Goal: Find specific page/section: Find specific page/section

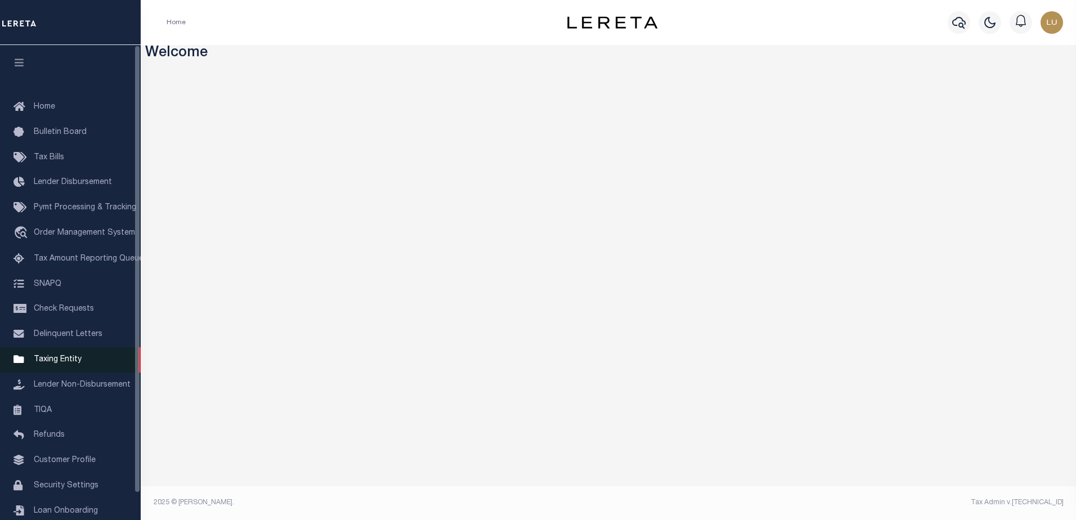
click at [53, 363] on span "Taxing Entity" at bounding box center [58, 360] width 48 height 8
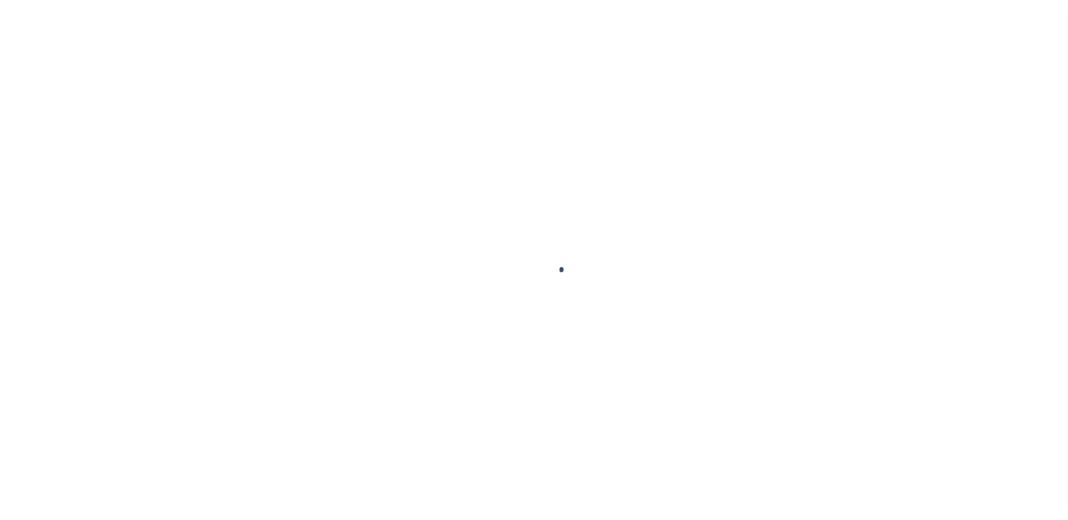
scroll to position [28, 0]
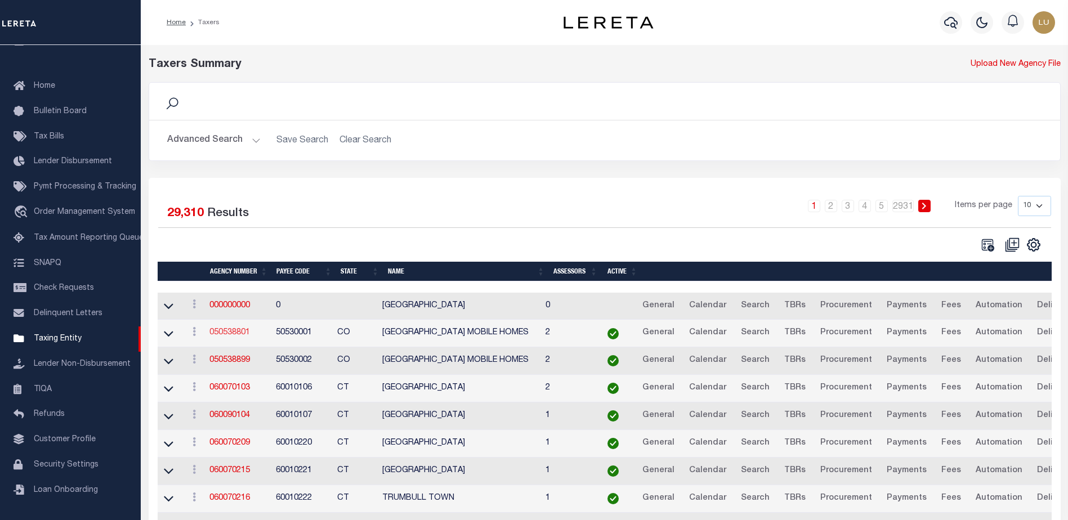
click at [236, 336] on link "050538801" at bounding box center [229, 333] width 41 height 8
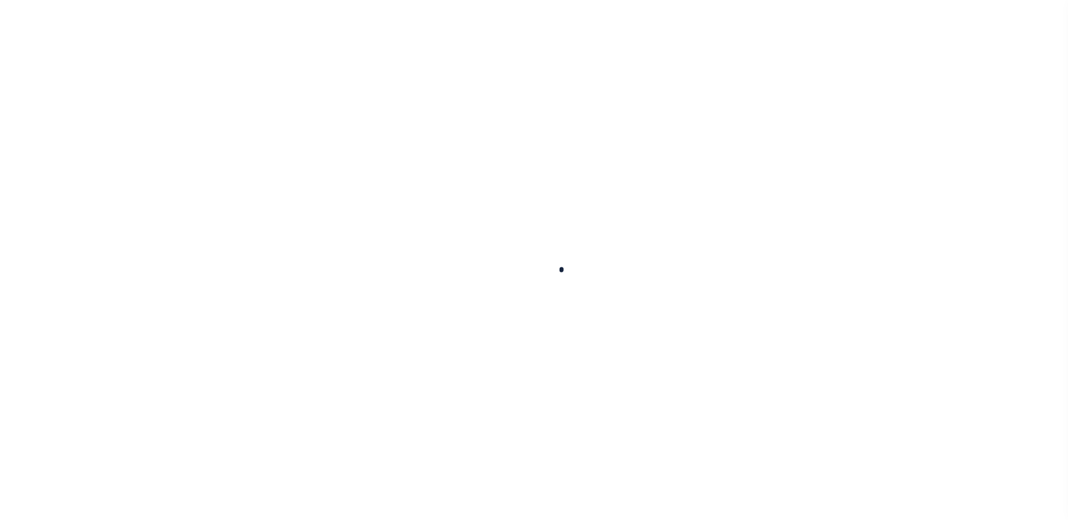
select select
checkbox input "false"
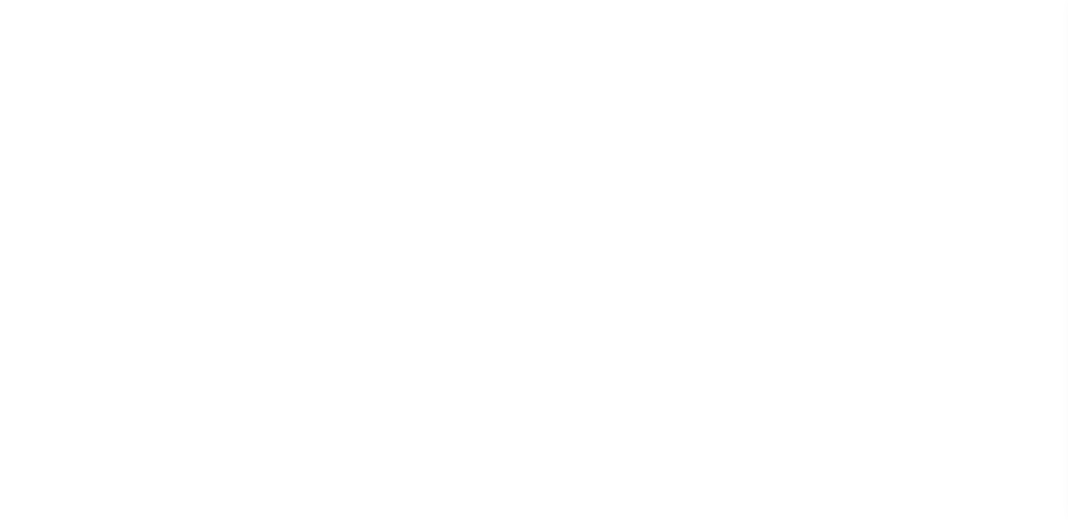
checkbox input "false"
type input "810500000"
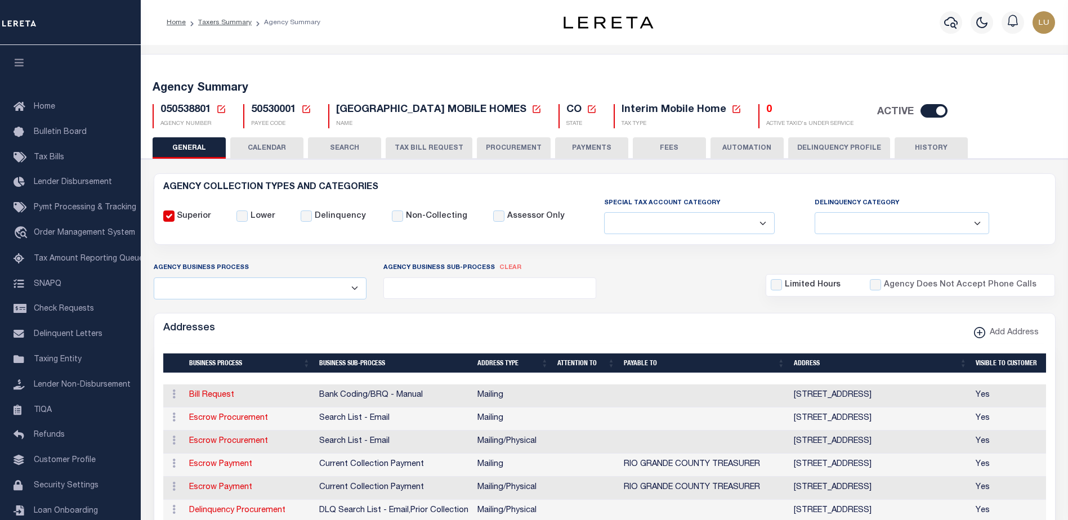
click at [308, 108] on icon at bounding box center [306, 109] width 8 height 8
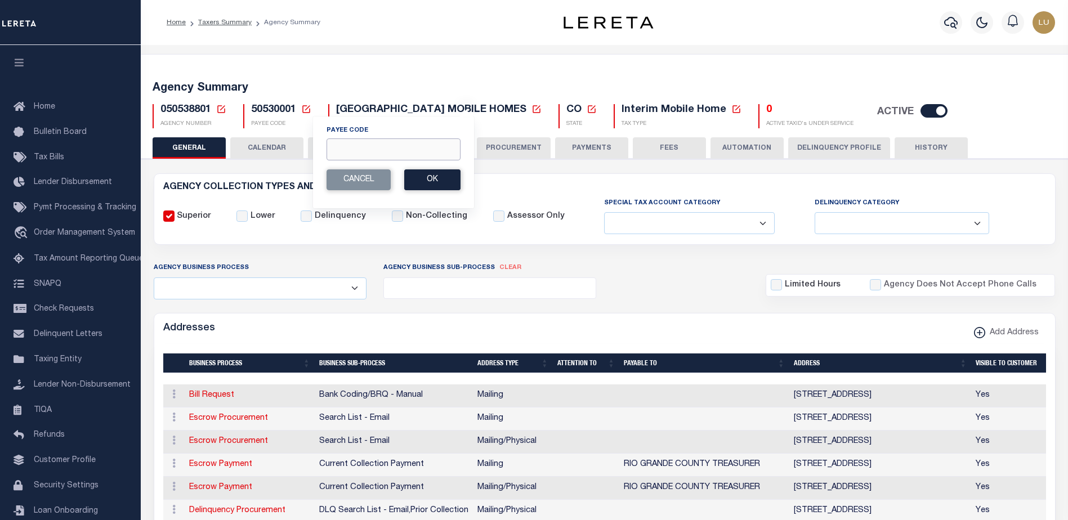
click at [398, 151] on input "Payee Code" at bounding box center [394, 149] width 134 height 22
click at [771, 14] on div "Profile Sign out" at bounding box center [871, 22] width 376 height 39
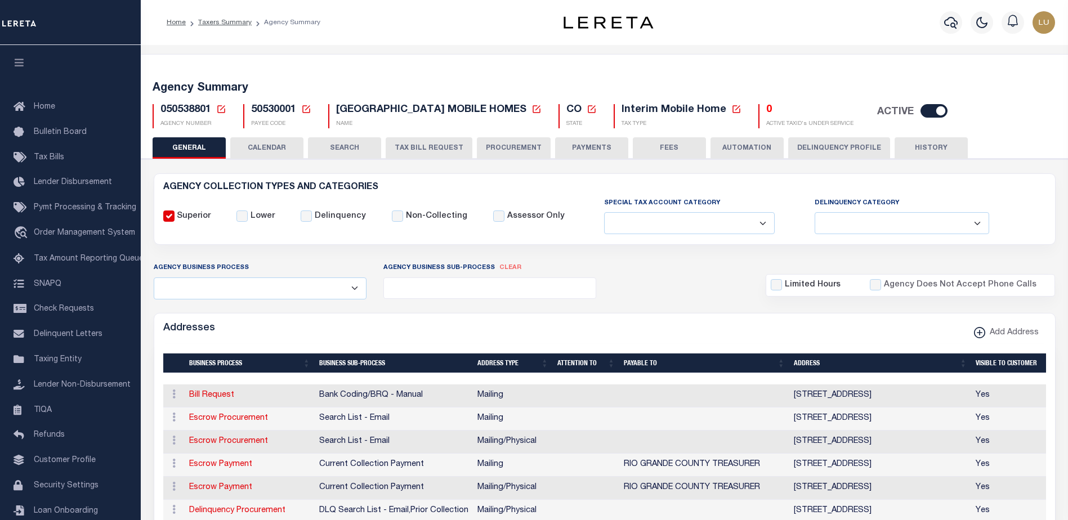
click at [218, 109] on icon at bounding box center [221, 109] width 10 height 10
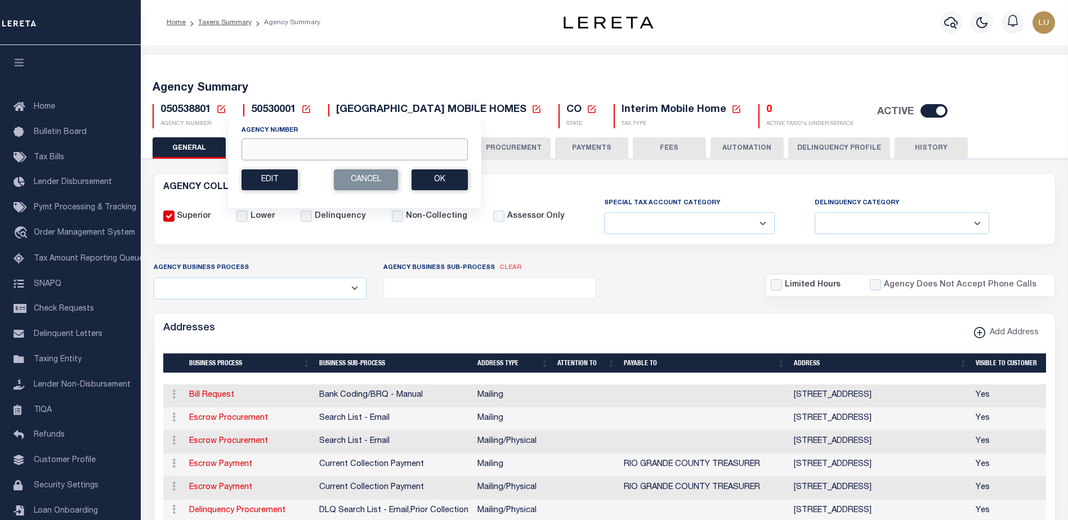
click at [288, 145] on input "Agency Number" at bounding box center [355, 149] width 226 height 22
click at [431, 153] on input "Agency Number" at bounding box center [355, 149] width 226 height 22
click at [278, 153] on input "Agency Number" at bounding box center [355, 149] width 226 height 22
paste input "290050101"
type input "290050101"
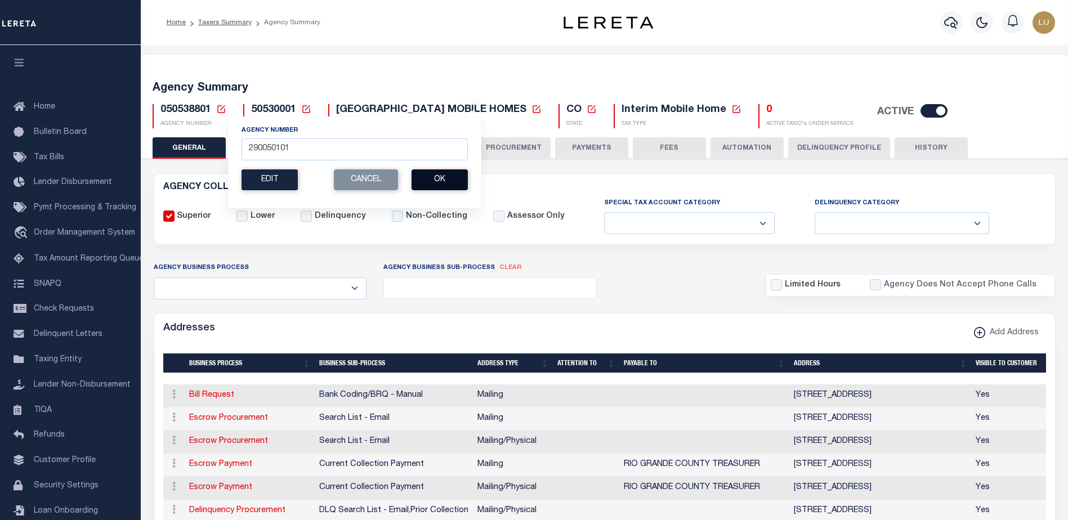
click at [459, 178] on button "Ok" at bounding box center [440, 179] width 56 height 21
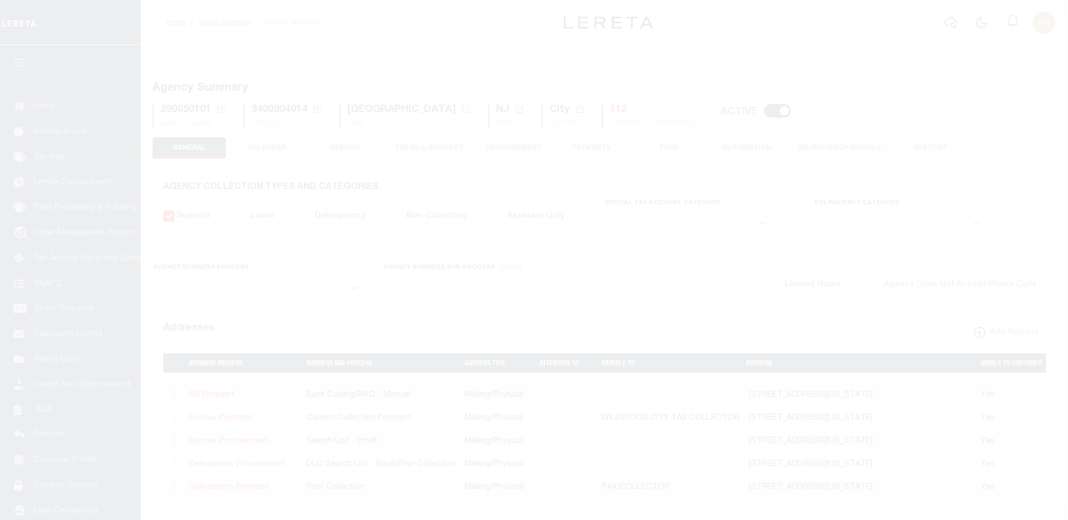
select select
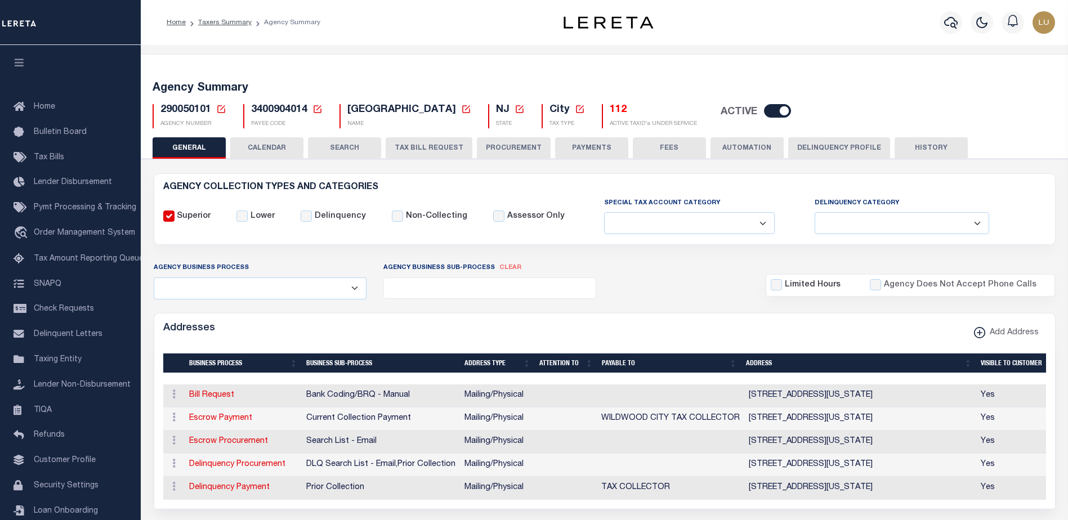
click at [267, 152] on button "CALENDAR" at bounding box center [266, 147] width 73 height 21
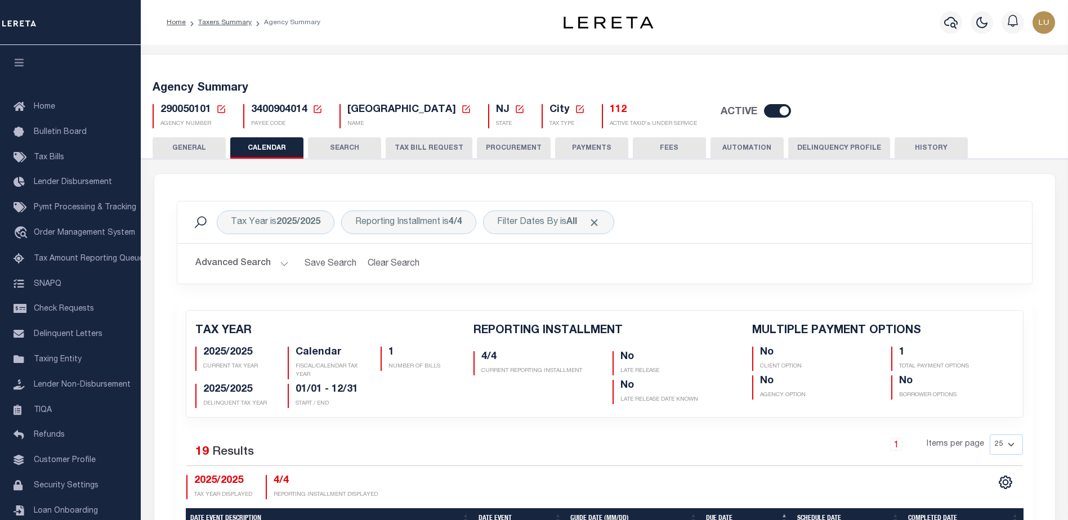
checkbox input "false"
type input "1"
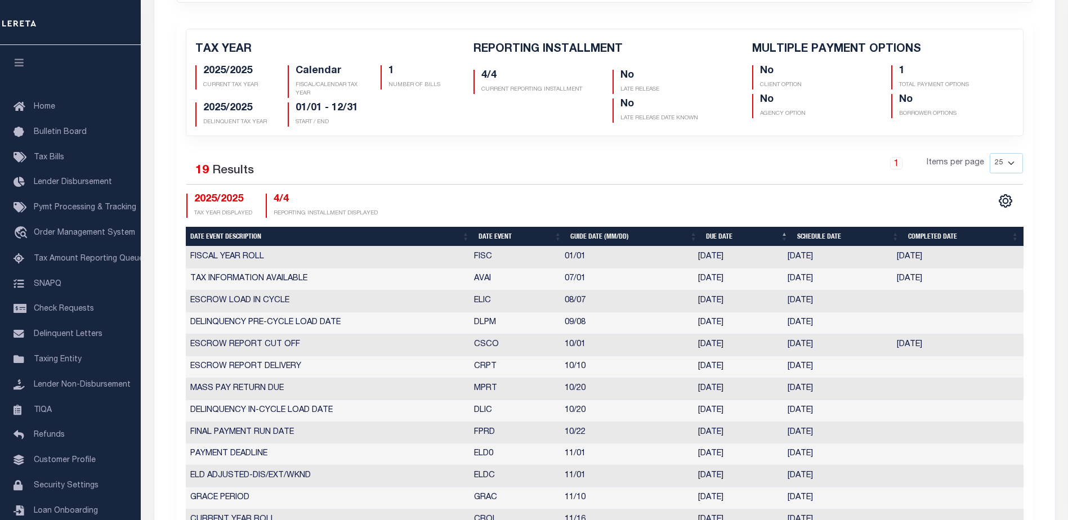
scroll to position [113, 0]
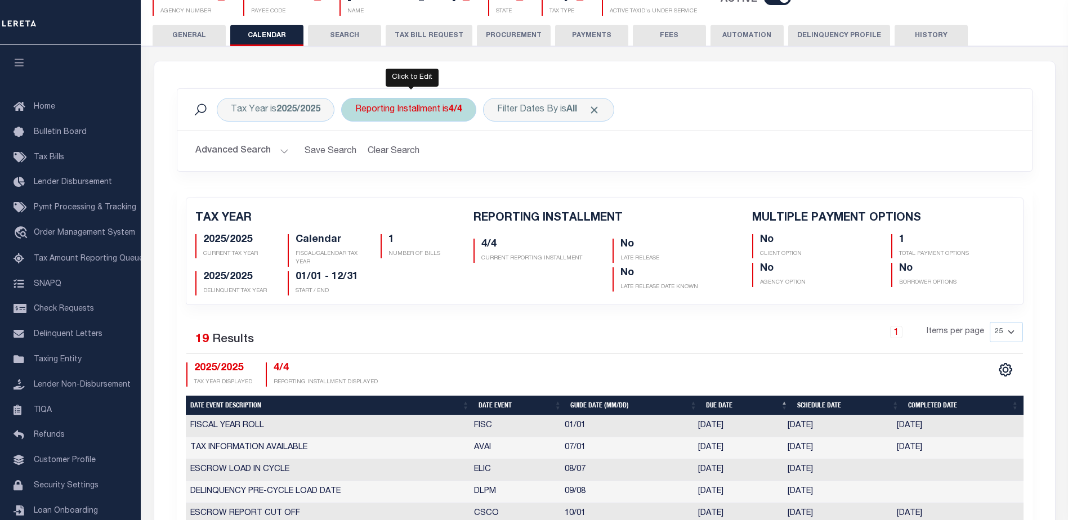
click at [426, 109] on div "Reporting Installment is 4/4" at bounding box center [408, 110] width 135 height 24
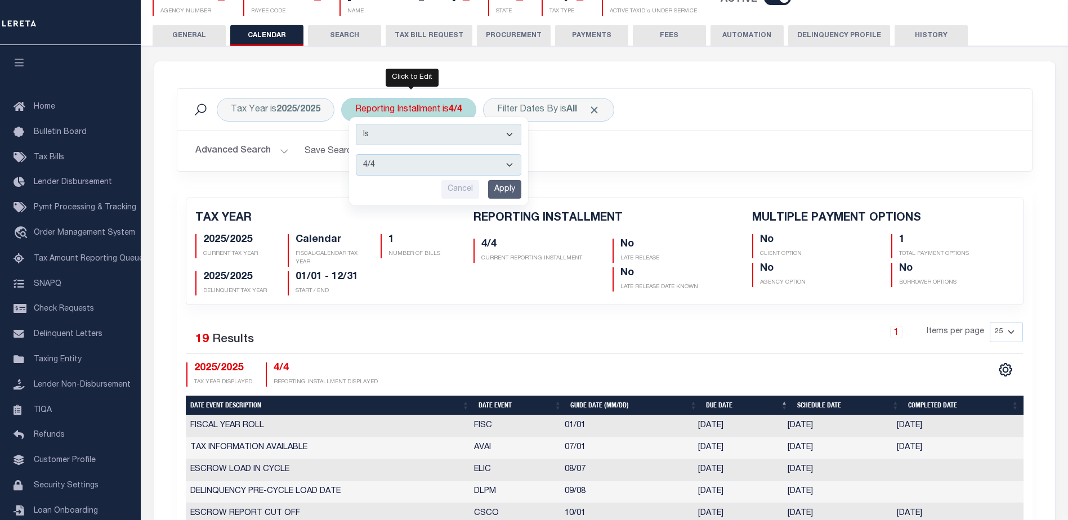
click at [419, 164] on select "1/4 2/4 3/4 4/4" at bounding box center [439, 164] width 166 height 21
select select "3/4"
click at [356, 154] on select "1/4 2/4 3/4 4/4" at bounding box center [439, 164] width 166 height 21
click at [512, 186] on input "Apply" at bounding box center [504, 189] width 33 height 19
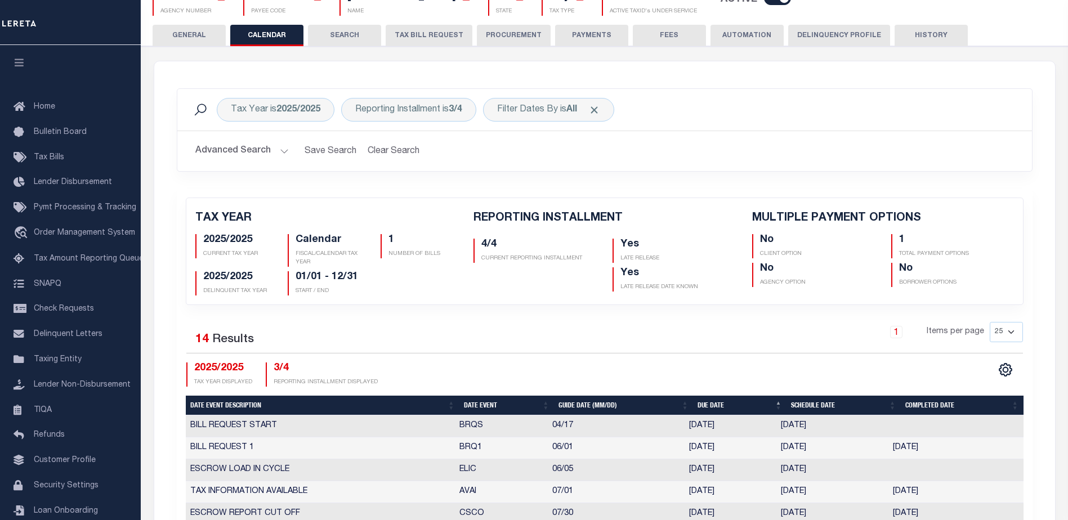
scroll to position [281, 0]
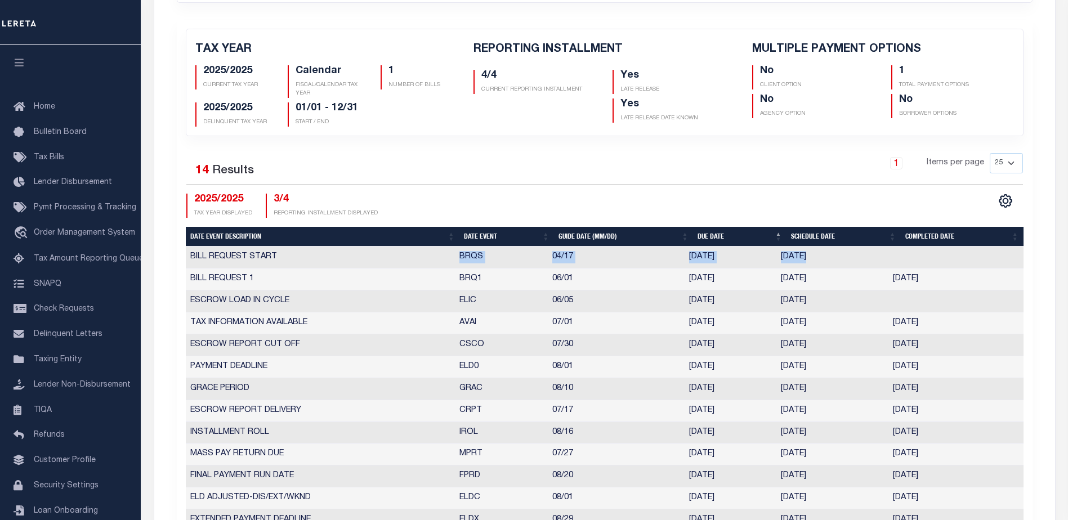
drag, startPoint x: 463, startPoint y: 256, endPoint x: 926, endPoint y: 260, distance: 463.3
click at [926, 260] on tr "BILL REQUEST START BRQS 04/17 04/17/2025 04/17/2025 1050925" at bounding box center [605, 258] width 838 height 22
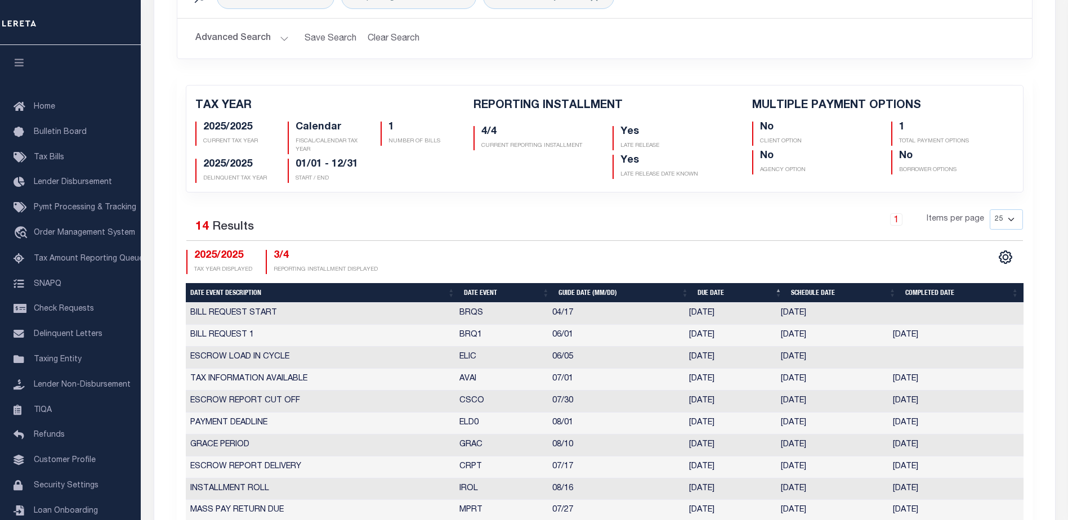
scroll to position [56, 0]
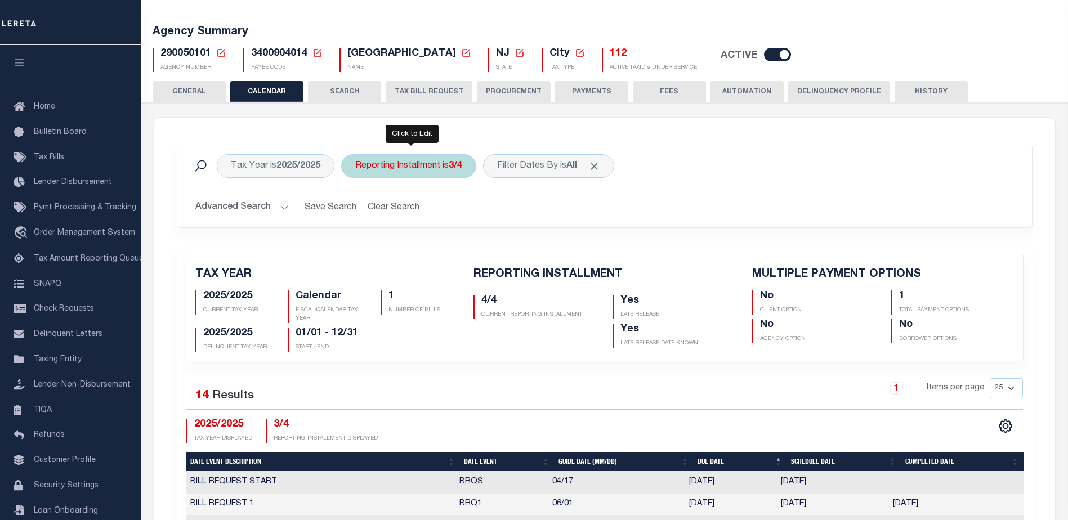
click at [438, 167] on div "Reporting Installment is 3/4" at bounding box center [408, 166] width 135 height 24
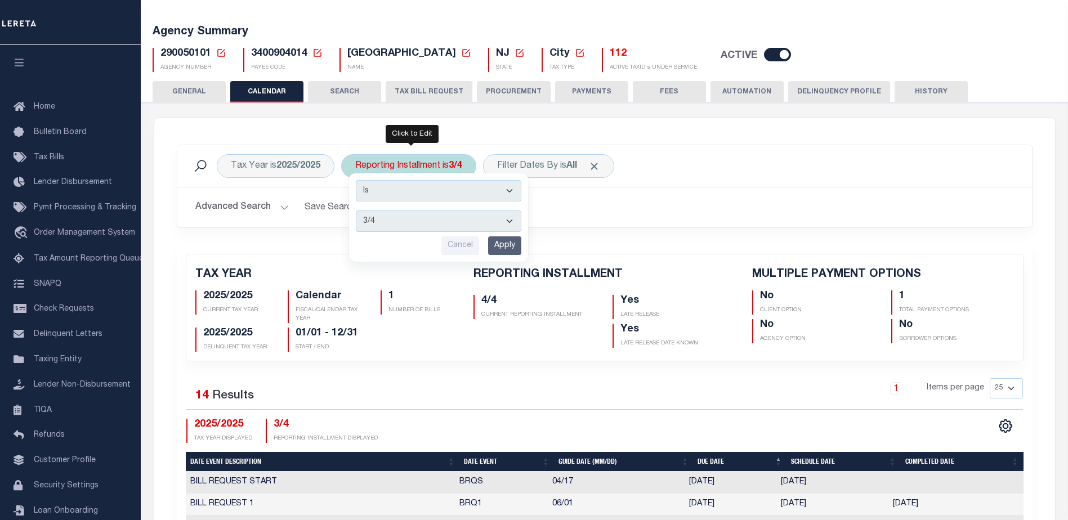
click at [406, 222] on select "1/4 2/4 3/4 4/4" at bounding box center [439, 221] width 166 height 21
select select "4/4"
click at [356, 211] on select "1/4 2/4 3/4 4/4" at bounding box center [439, 221] width 166 height 21
click at [503, 246] on input "Apply" at bounding box center [504, 245] width 33 height 19
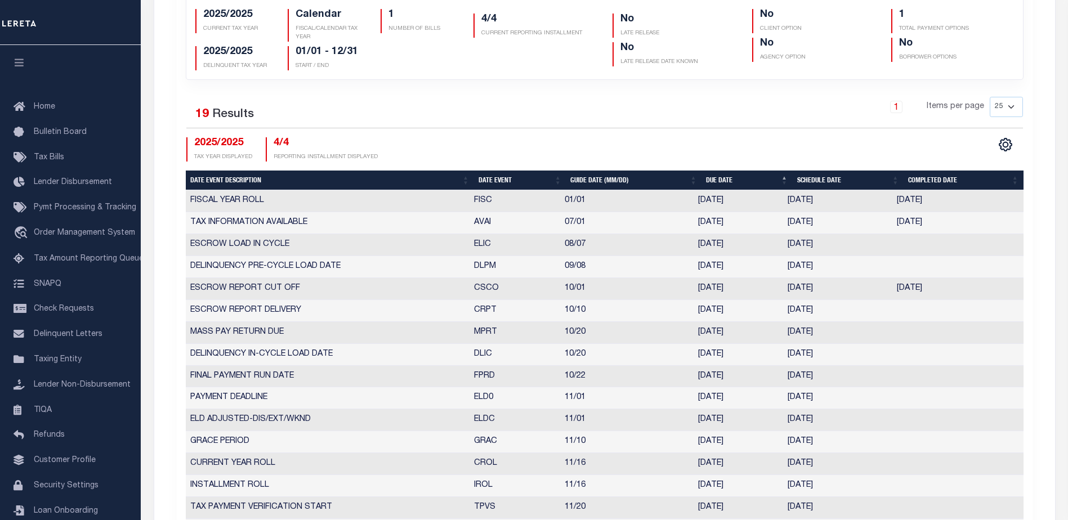
scroll to position [169, 0]
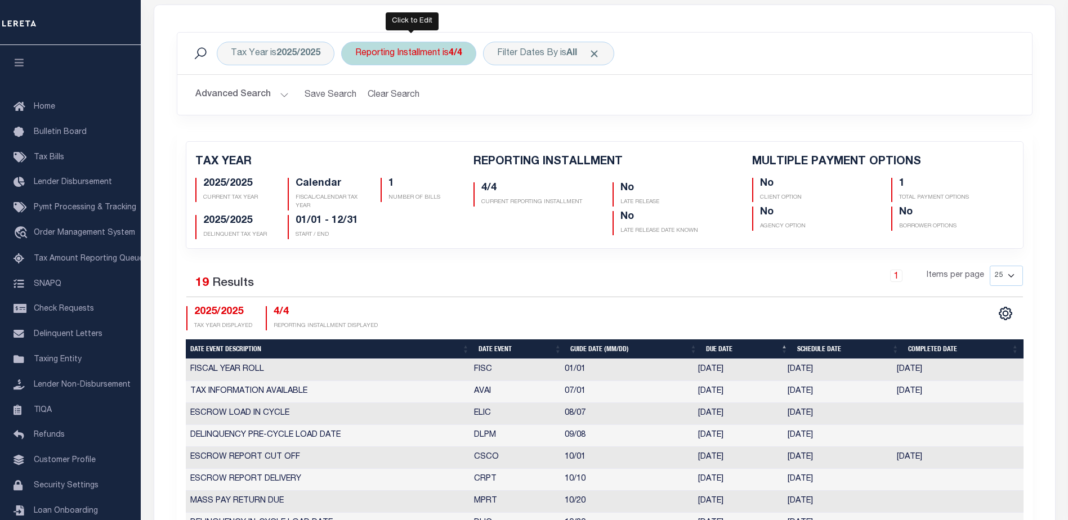
click at [439, 56] on div "Reporting Installment is 4/4" at bounding box center [408, 54] width 135 height 24
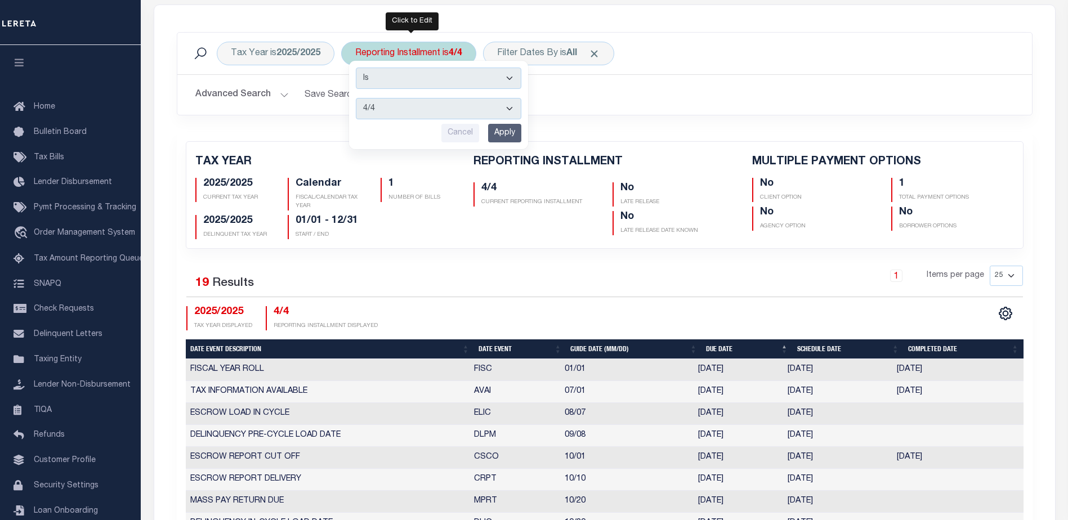
click at [433, 111] on select "1/4 2/4 3/4 4/4" at bounding box center [439, 108] width 166 height 21
select select "2/4"
click at [356, 98] on select "1/4 2/4 3/4 4/4" at bounding box center [439, 108] width 166 height 21
click at [513, 133] on input "Apply" at bounding box center [504, 133] width 33 height 19
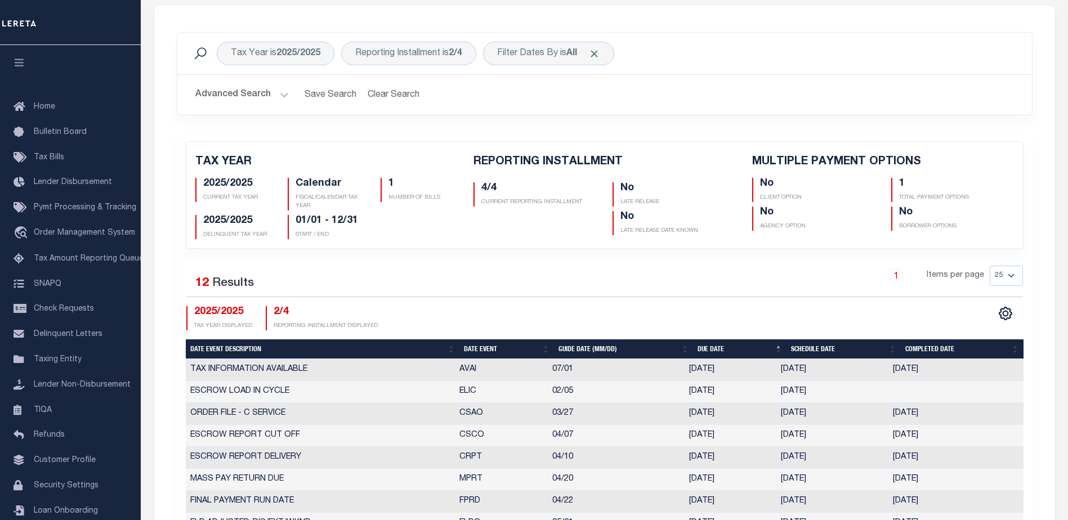
scroll to position [498, 0]
